Goal: Transaction & Acquisition: Download file/media

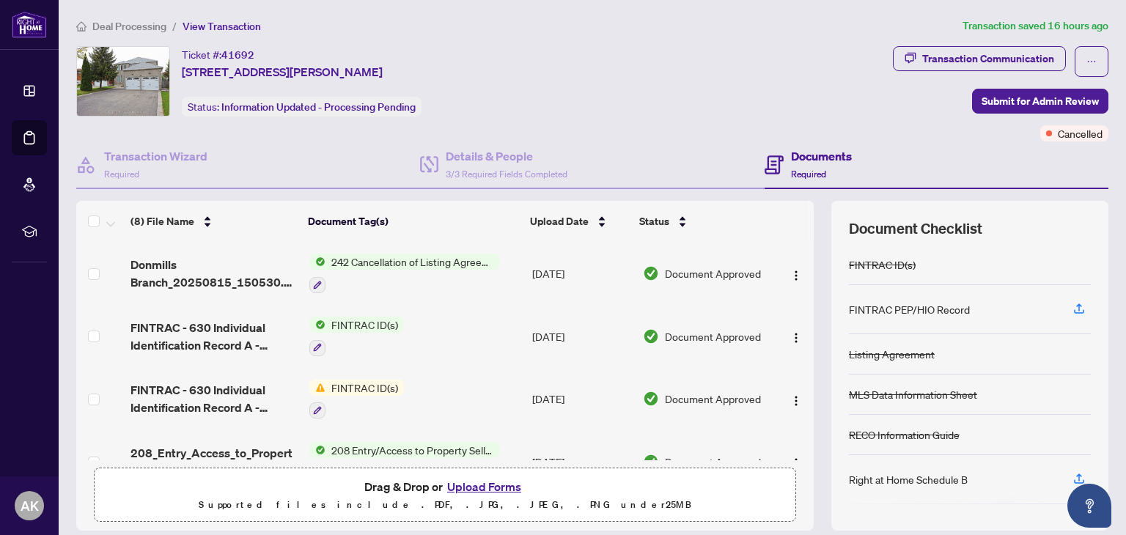
click at [408, 259] on span "242 Cancellation of Listing Agreement - Authority to Offer for Sale" at bounding box center [413, 262] width 174 height 16
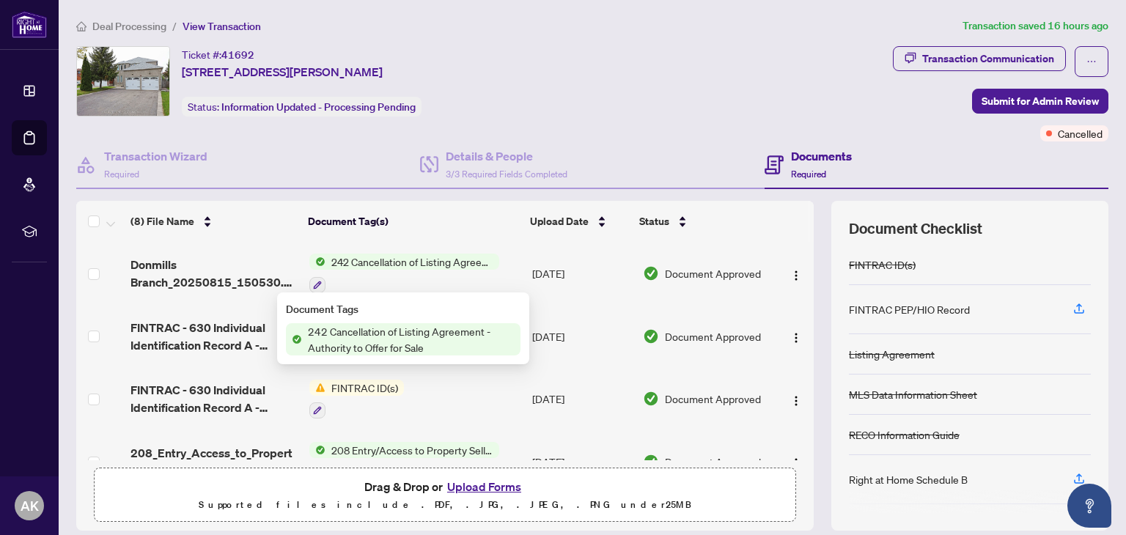
click at [395, 330] on span "242 Cancellation of Listing Agreement - Authority to Offer for Sale" at bounding box center [411, 339] width 219 height 32
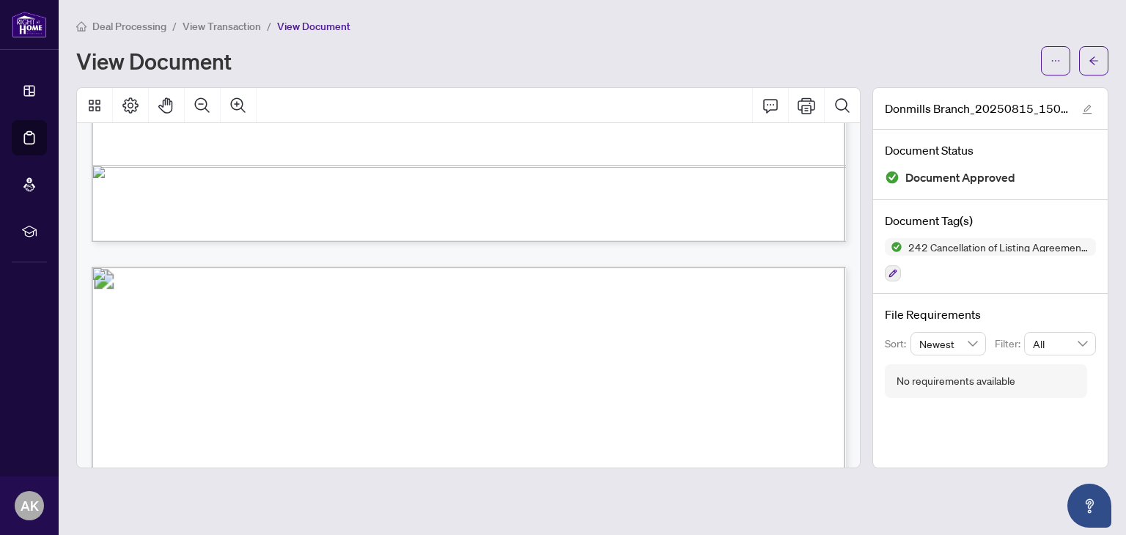
scroll to position [790, 0]
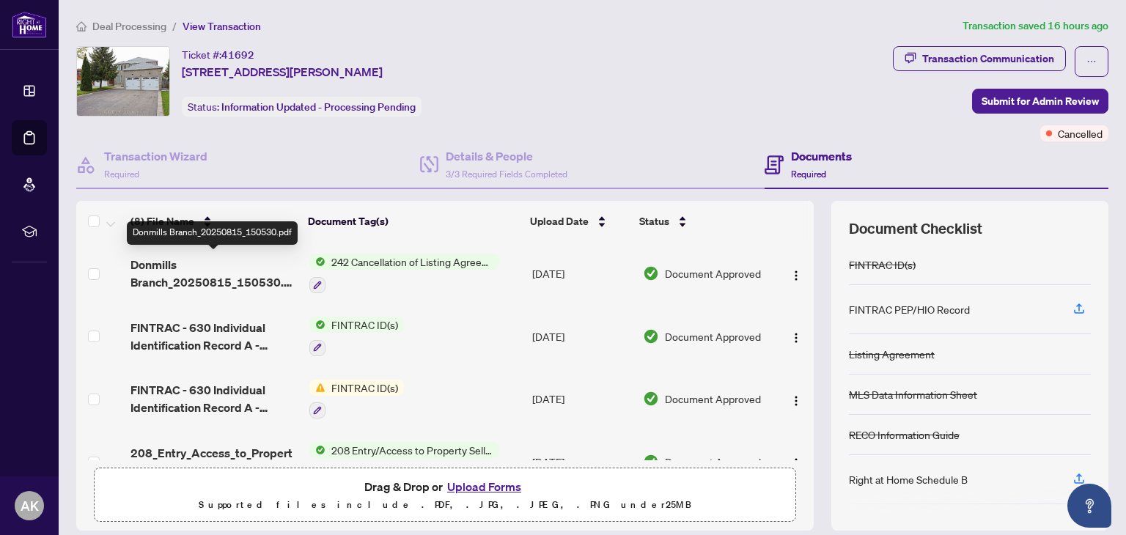
click at [247, 281] on span "Donmills Branch_20250815_150530.pdf" at bounding box center [214, 273] width 166 height 35
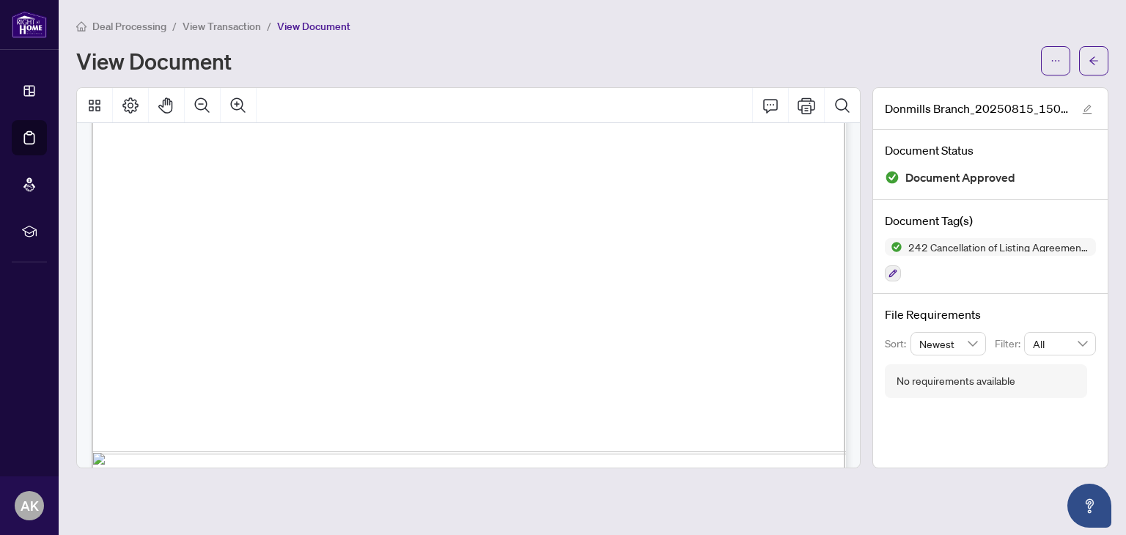
scroll to position [2661, 0]
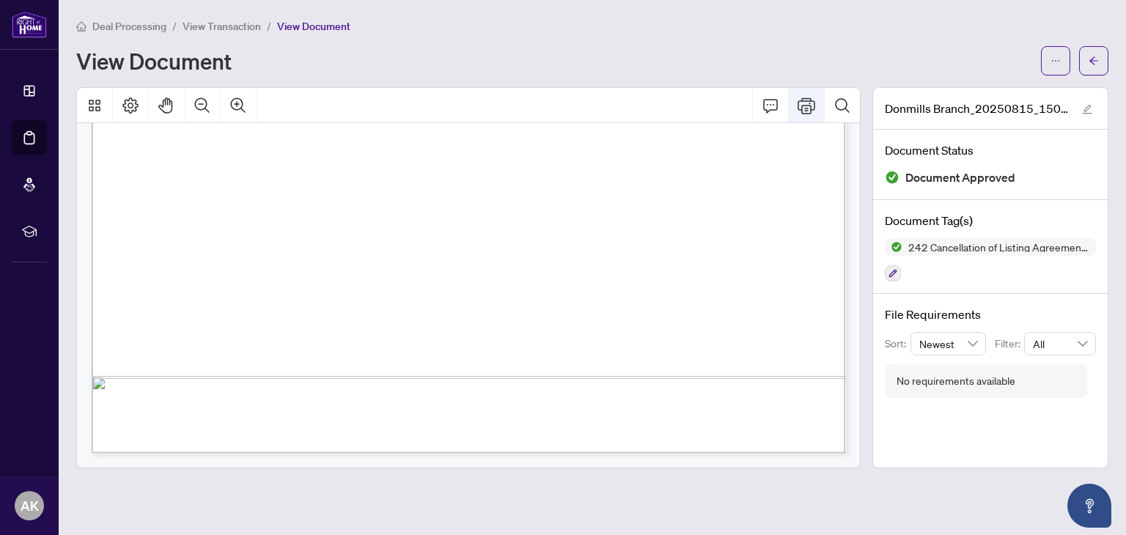
click at [802, 109] on icon "Print" at bounding box center [807, 106] width 18 height 16
click at [772, 106] on icon "Comment" at bounding box center [771, 106] width 18 height 18
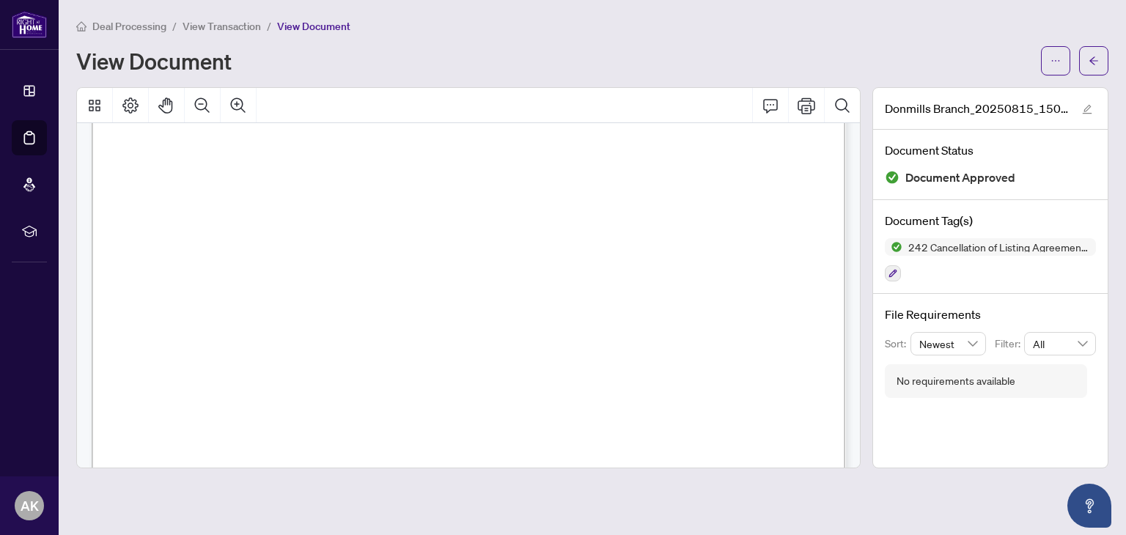
scroll to position [0, 0]
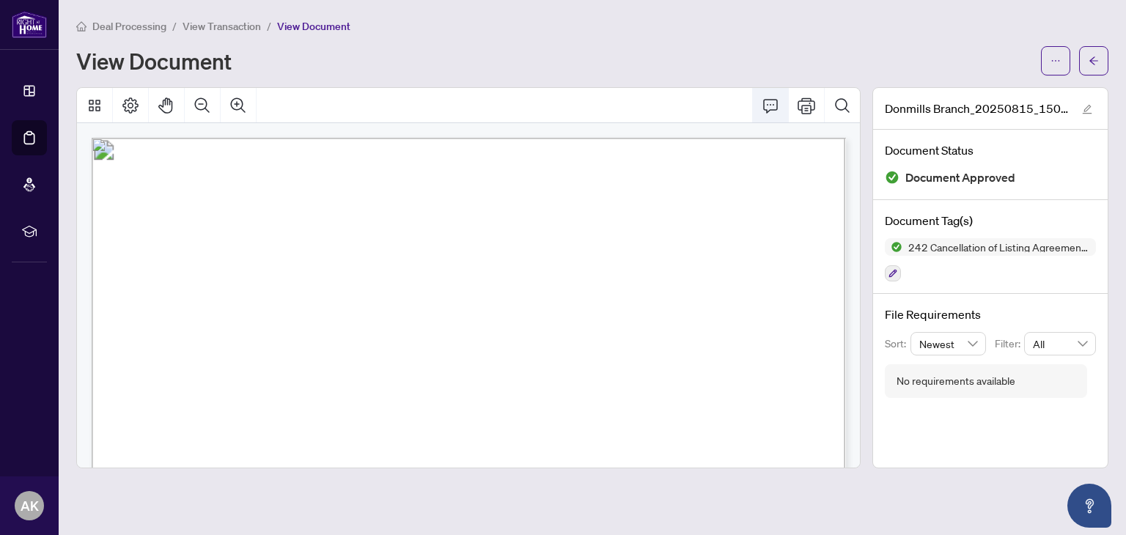
click at [767, 107] on icon "Comment" at bounding box center [771, 106] width 18 height 18
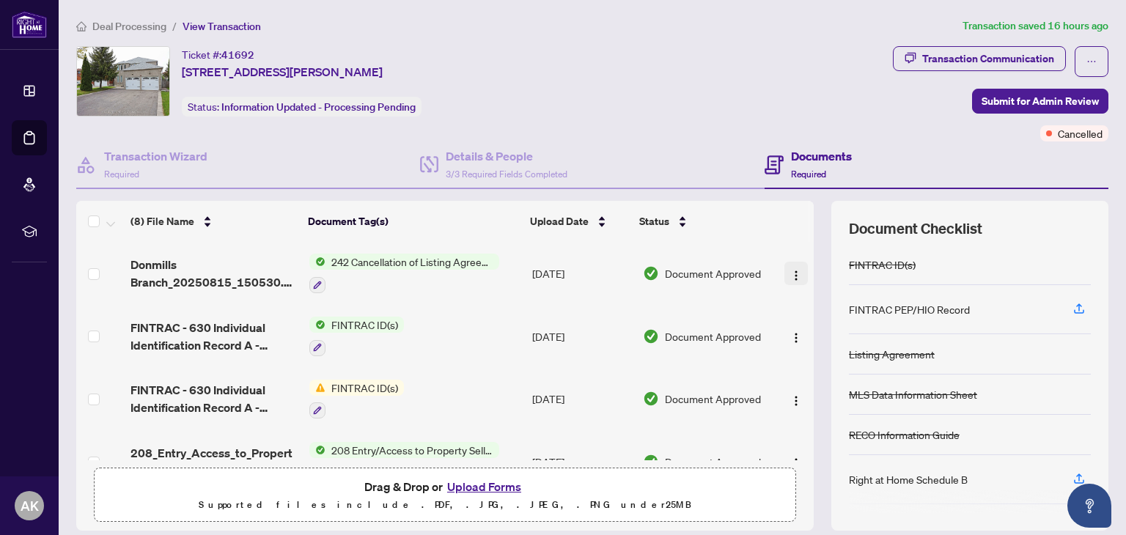
click at [794, 272] on img "button" at bounding box center [797, 276] width 12 height 12
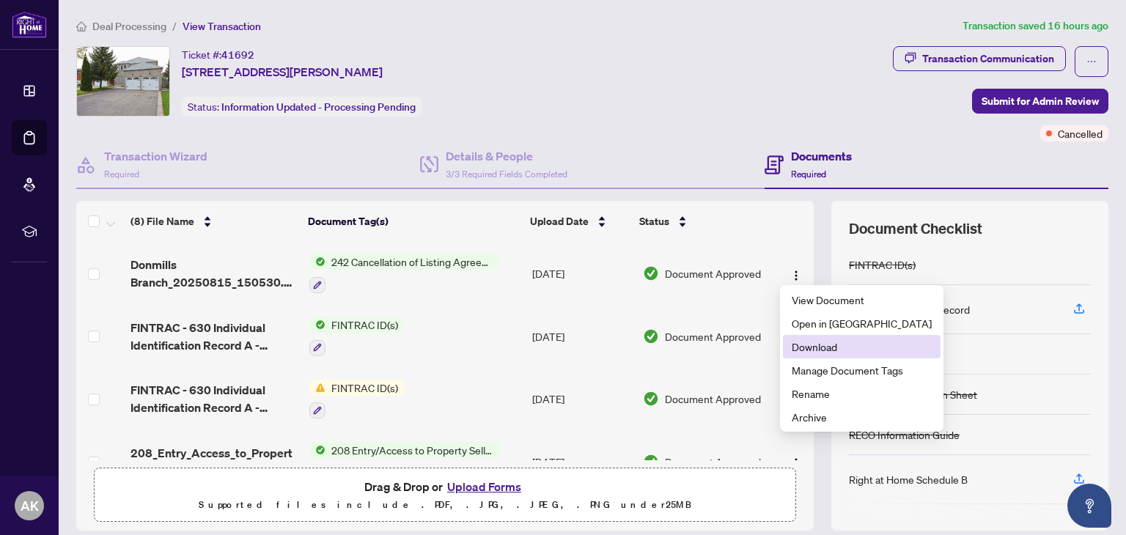
click at [814, 346] on span "Download" at bounding box center [862, 347] width 140 height 16
